Goal: Entertainment & Leisure: Browse casually

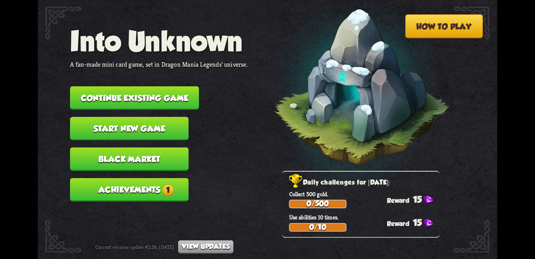
click at [164, 184] on span "1" at bounding box center [168, 190] width 12 height 12
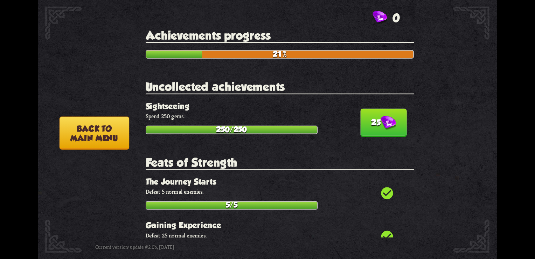
click at [386, 126] on img at bounding box center [388, 123] width 15 height 14
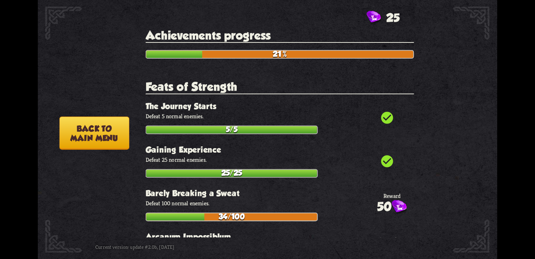
click at [78, 126] on button "Back to main menu" at bounding box center [95, 132] width 70 height 33
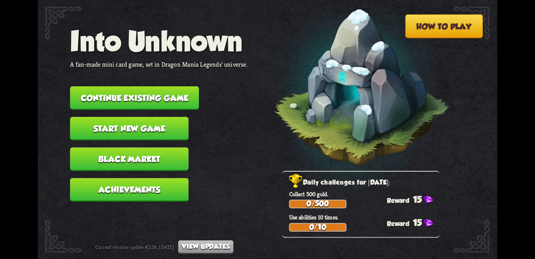
click at [170, 103] on button "Continue existing game" at bounding box center [134, 97] width 129 height 23
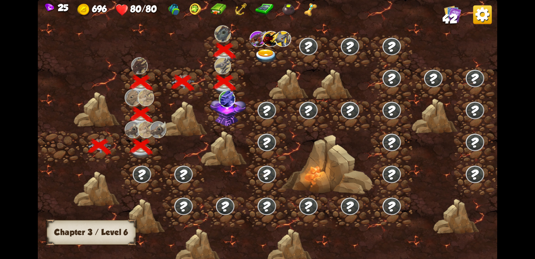
drag, startPoint x: 362, startPoint y: 136, endPoint x: 344, endPoint y: 111, distance: 31.1
click at [344, 111] on div at bounding box center [322, 133] width 569 height 268
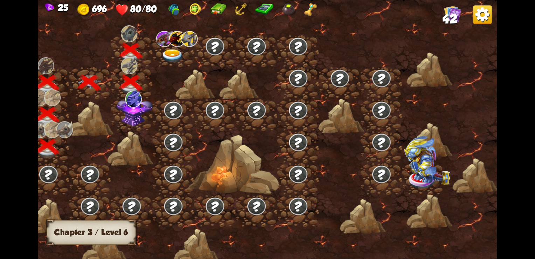
scroll to position [0, 106]
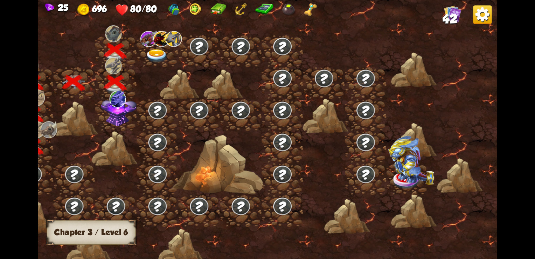
click at [154, 53] on img at bounding box center [157, 56] width 23 height 14
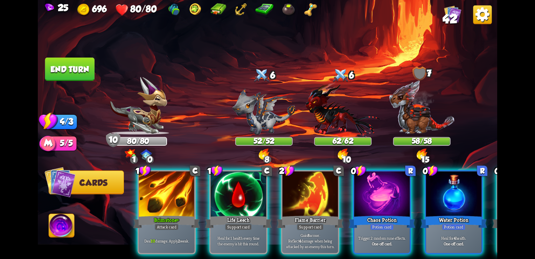
scroll to position [0, 0]
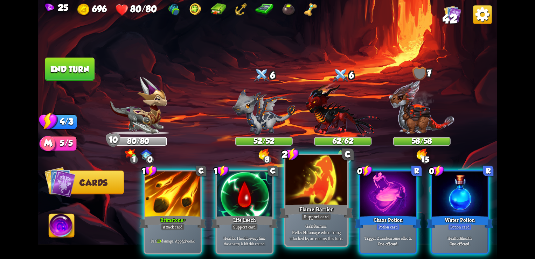
click at [306, 202] on div "Flame Barrier" at bounding box center [317, 210] width 74 height 16
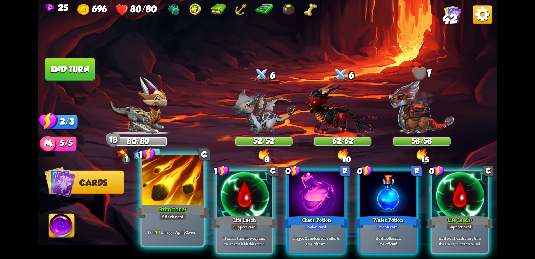
click at [176, 216] on div "Attack card" at bounding box center [172, 217] width 27 height 8
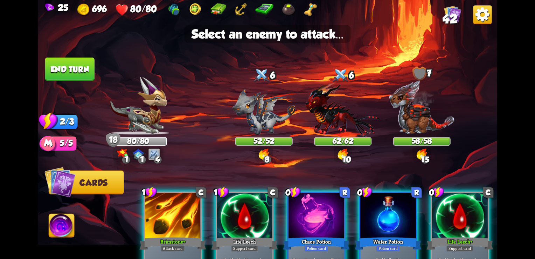
click at [176, 216] on div at bounding box center [173, 216] width 56 height 47
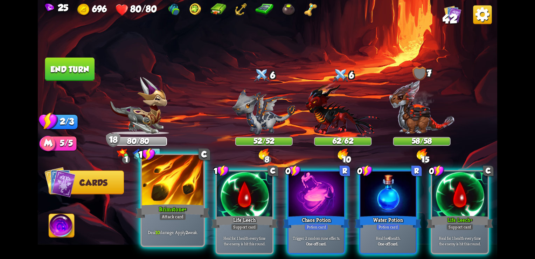
click at [171, 212] on div "Brimstone+" at bounding box center [173, 210] width 74 height 16
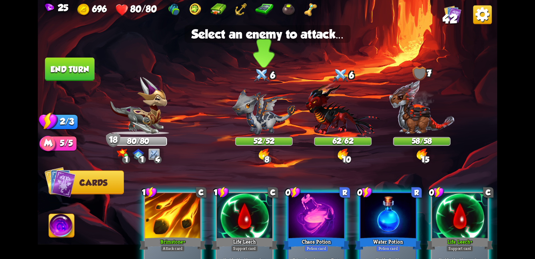
click at [260, 115] on img at bounding box center [264, 111] width 63 height 46
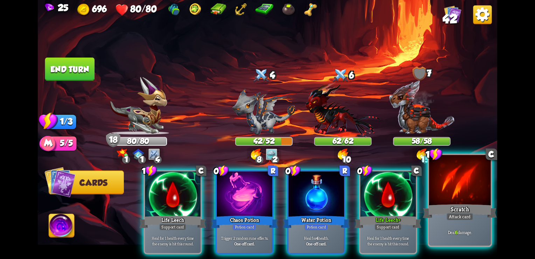
click at [477, 207] on div "Scratch" at bounding box center [460, 210] width 74 height 16
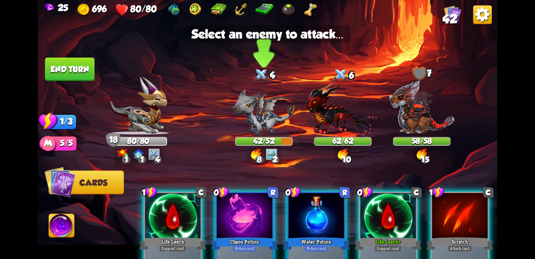
click at [252, 111] on img at bounding box center [264, 111] width 63 height 46
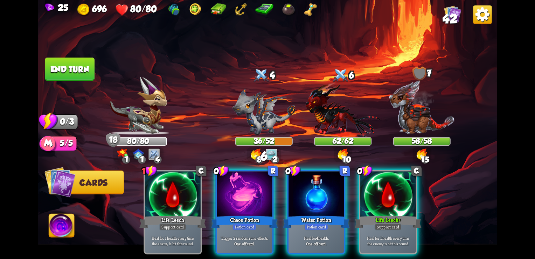
click at [78, 68] on button "End turn" at bounding box center [69, 68] width 49 height 23
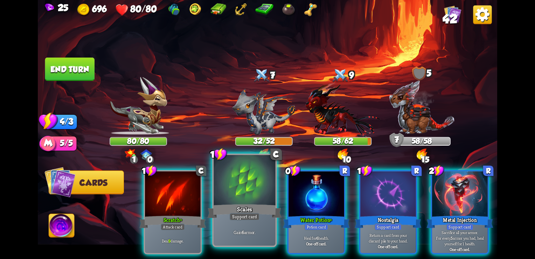
click at [239, 205] on div "Scales" at bounding box center [245, 210] width 74 height 16
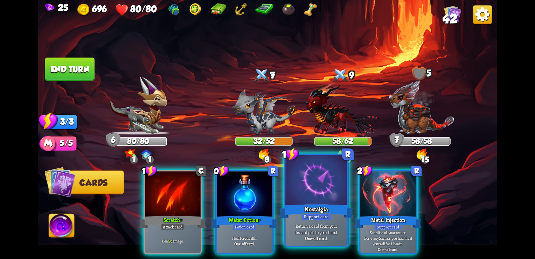
click at [314, 202] on div "Nostalgia" at bounding box center [317, 210] width 74 height 16
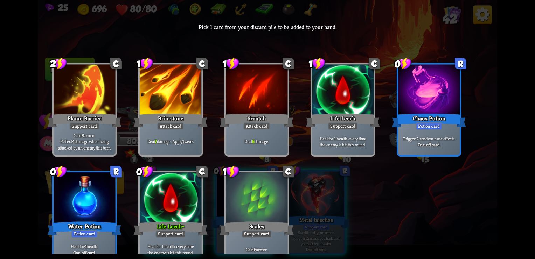
click at [78, 100] on div at bounding box center [85, 90] width 62 height 52
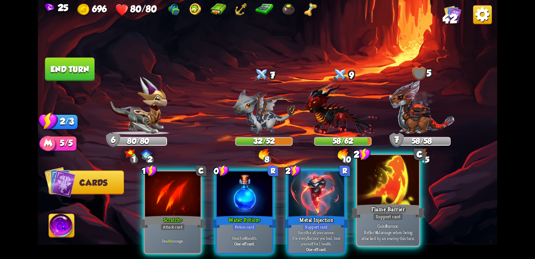
click at [395, 228] on p "Gain 8 armor. Reflect 4 damage when being attacked by an enemy this turn." at bounding box center [388, 232] width 58 height 18
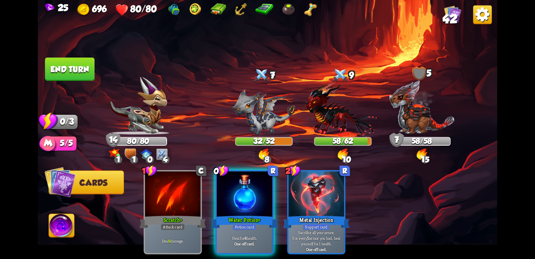
click at [69, 69] on button "End turn" at bounding box center [70, 68] width 50 height 23
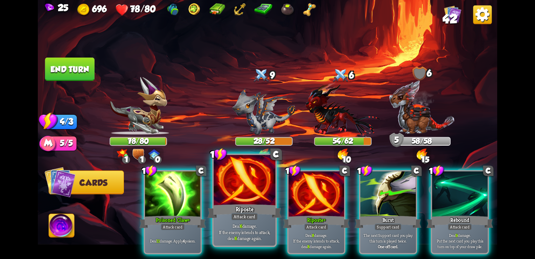
click at [248, 202] on div "Riposte" at bounding box center [245, 210] width 74 height 16
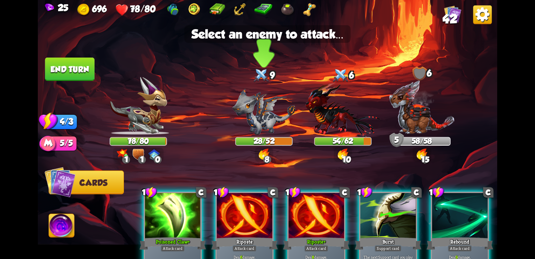
click at [253, 115] on img at bounding box center [264, 111] width 63 height 46
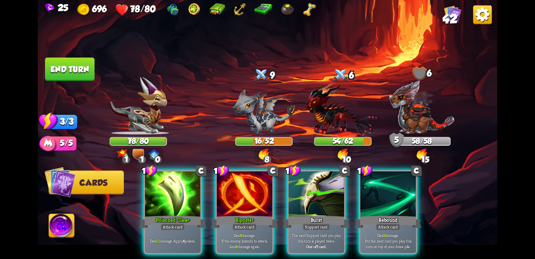
click at [473, 22] on img at bounding box center [482, 14] width 19 height 19
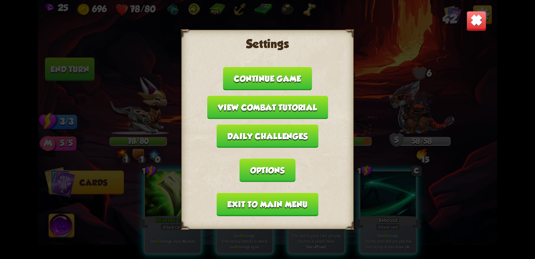
click at [480, 19] on img at bounding box center [477, 21] width 20 height 20
